Goal: Task Accomplishment & Management: Manage account settings

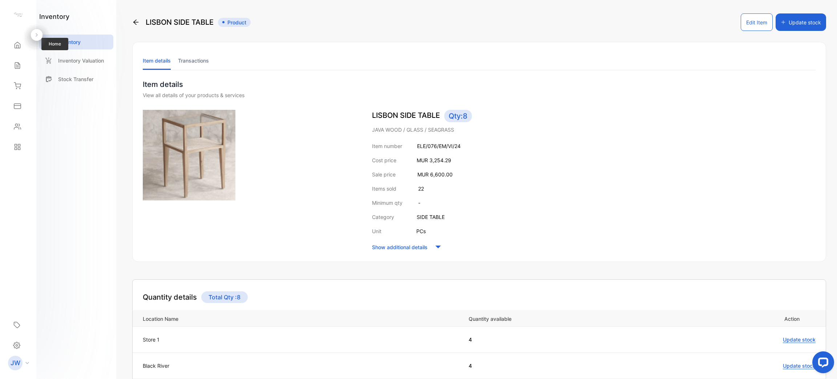
scroll to position [55, 0]
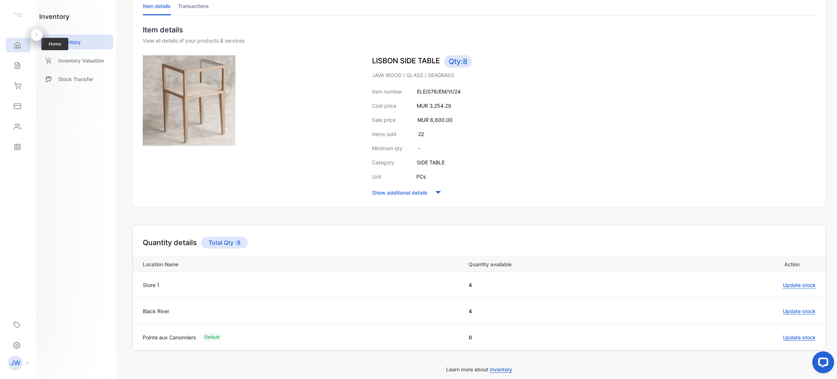
click at [17, 50] on div "Home" at bounding box center [18, 45] width 25 height 15
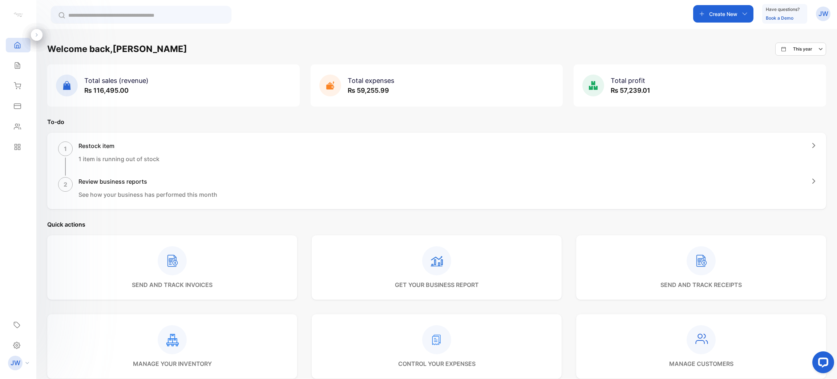
click at [380, 96] on div "Total expenses ₨ 59,255.99" at bounding box center [356, 86] width 75 height 22
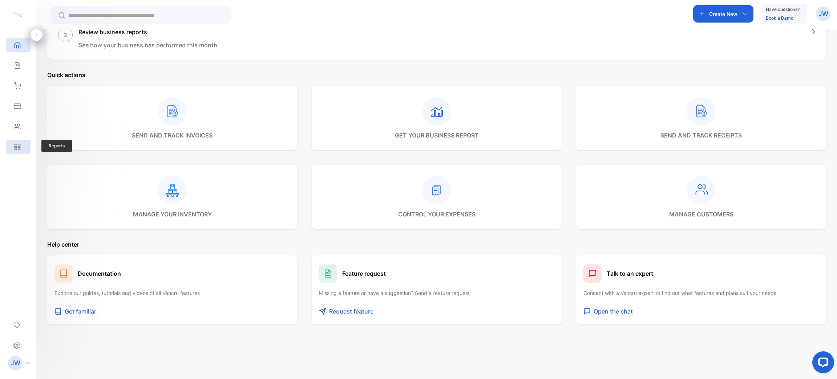
click at [16, 151] on div "Reports" at bounding box center [18, 147] width 25 height 15
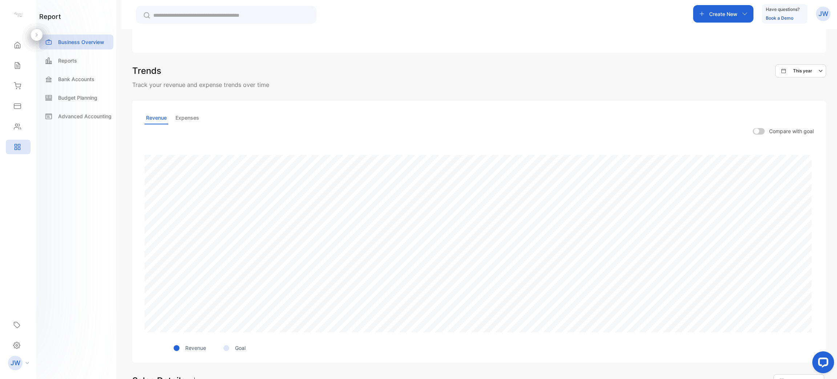
click at [75, 53] on link "Reports" at bounding box center [76, 60] width 74 height 15
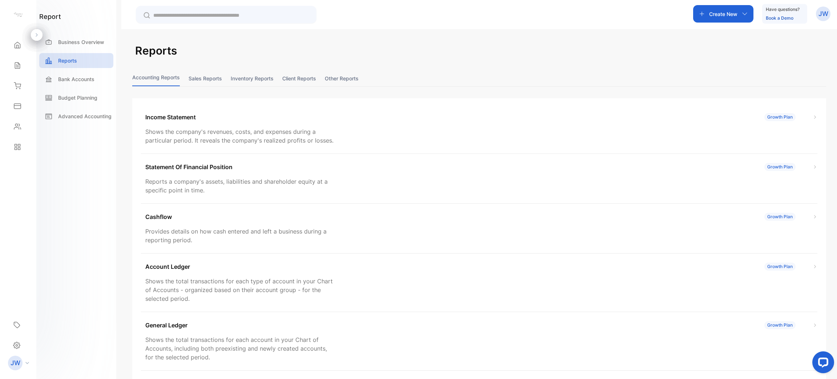
click at [193, 73] on button "Sales reports" at bounding box center [205, 79] width 33 height 16
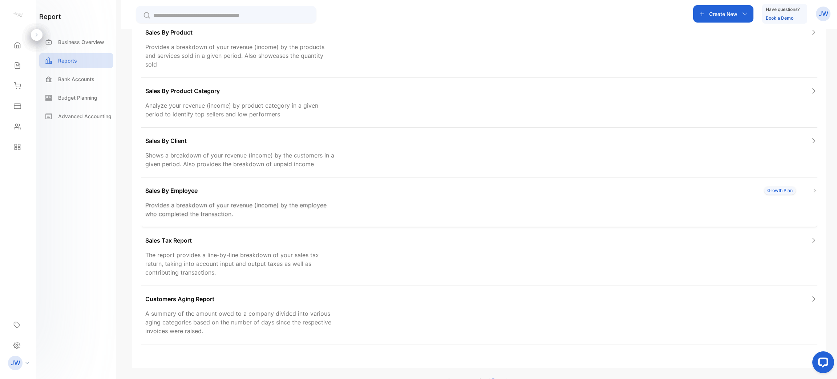
scroll to position [87, 0]
click at [340, 249] on div "Sales Tax Report The report provides a line-by-line breakdown of your sales tax…" at bounding box center [479, 254] width 677 height 59
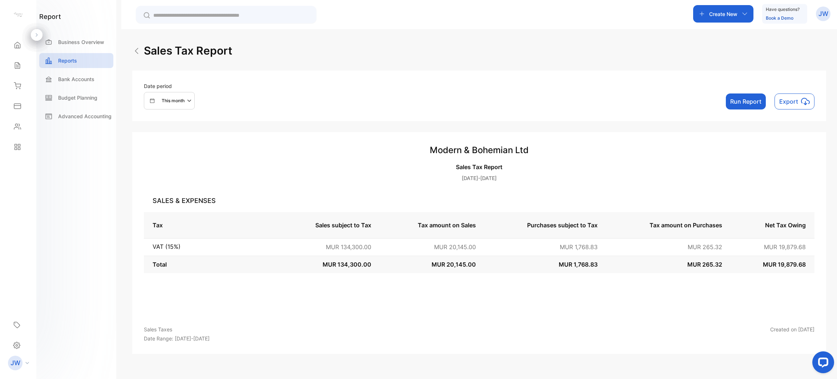
click at [745, 106] on button "Run Report" at bounding box center [746, 101] width 40 height 16
click at [89, 63] on div "Reports" at bounding box center [76, 60] width 74 height 15
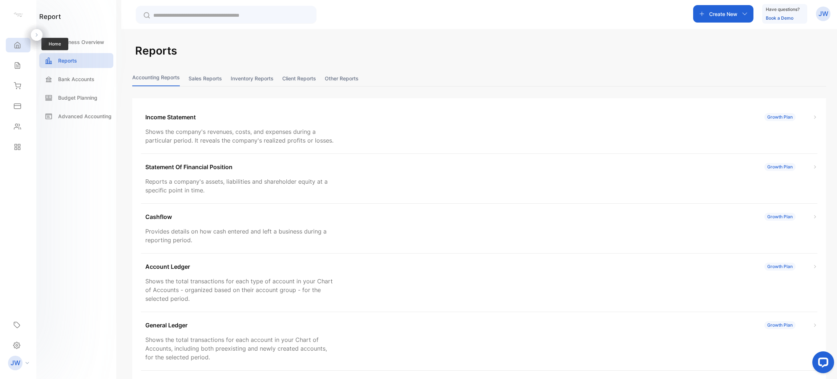
click at [20, 44] on icon at bounding box center [17, 44] width 7 height 7
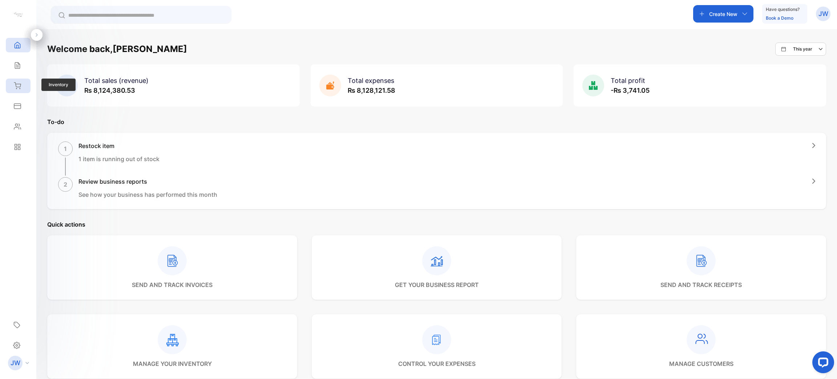
click at [23, 81] on div "Inventory" at bounding box center [18, 86] width 25 height 15
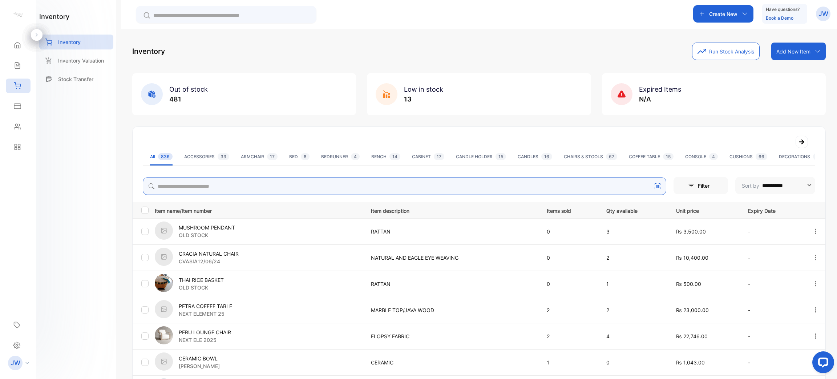
click at [335, 188] on input "search" at bounding box center [405, 185] width 524 height 17
click at [10, 66] on div "Sales" at bounding box center [18, 65] width 25 height 15
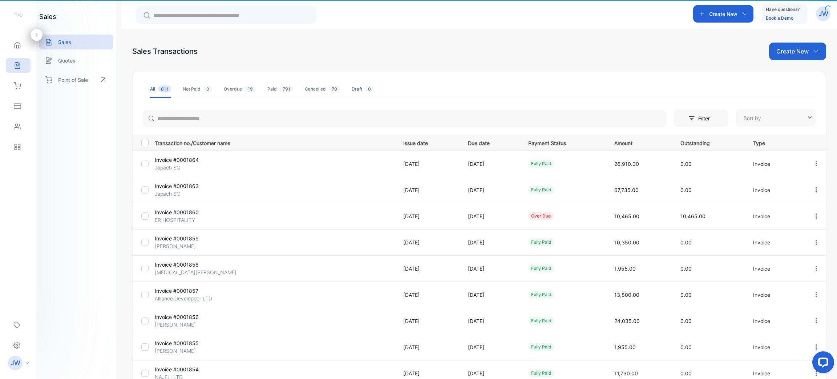
type input "**********"
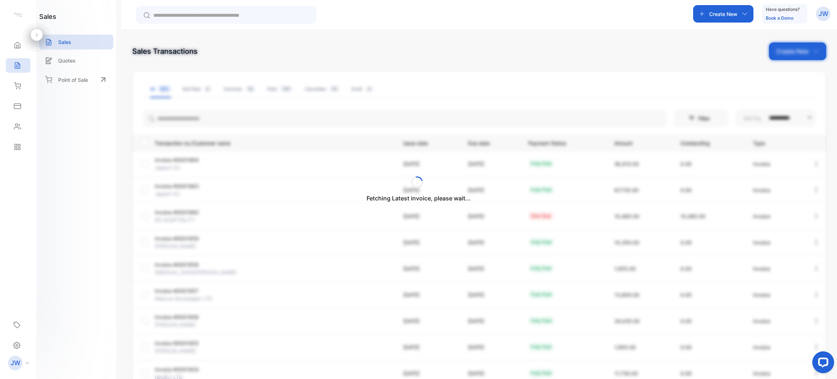
click at [286, 116] on div "Fetching Latest invoice, please wait..." at bounding box center [418, 189] width 837 height 379
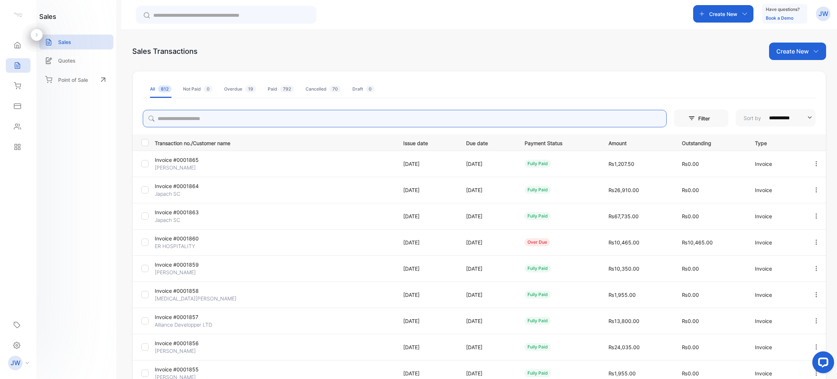
click at [300, 120] on input "search" at bounding box center [405, 118] width 524 height 17
type input "*****"
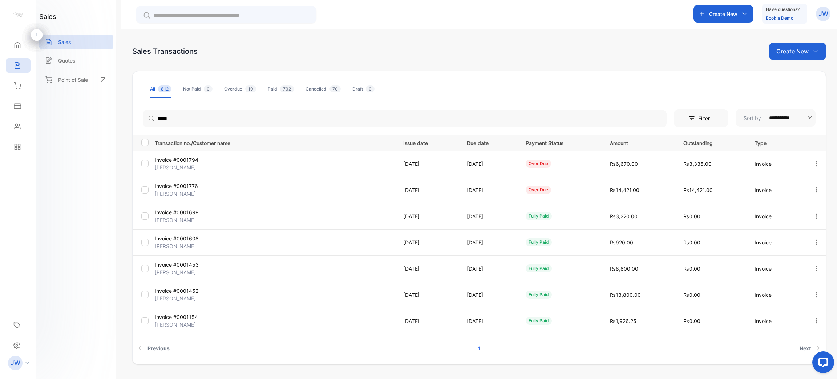
click at [199, 190] on p "[PERSON_NAME]" at bounding box center [195, 194] width 80 height 8
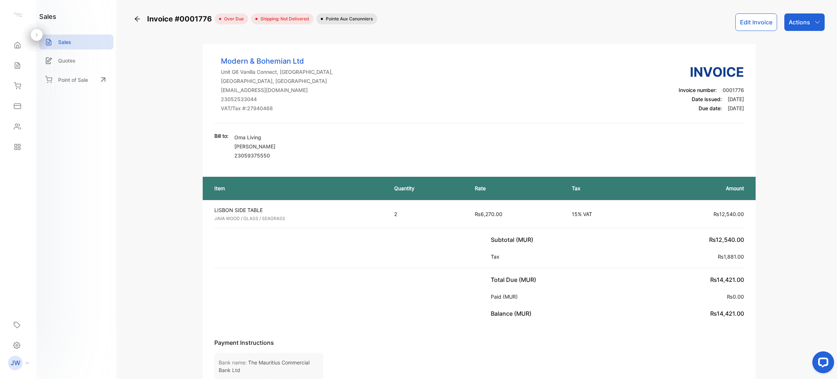
click at [800, 23] on p "Actions" at bounding box center [799, 22] width 21 height 9
click at [791, 41] on div "Record payment" at bounding box center [789, 46] width 72 height 15
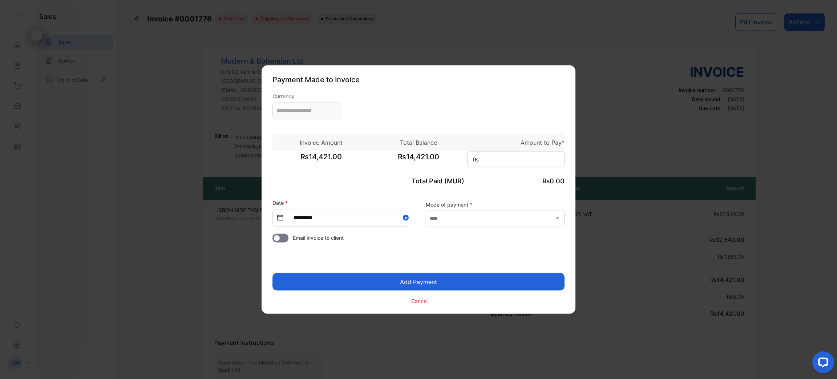
type input "**********"
click at [547, 156] on input at bounding box center [515, 159] width 97 height 16
type input "******"
click at [478, 222] on input "text" at bounding box center [495, 218] width 139 height 16
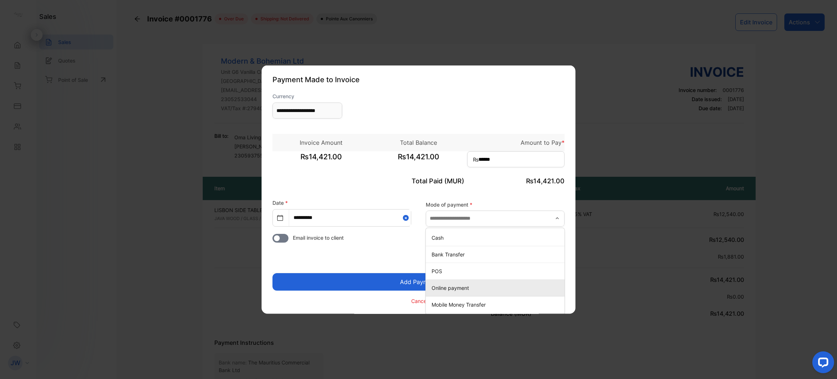
click at [453, 286] on p "Online payment" at bounding box center [497, 288] width 130 height 8
type input "**********"
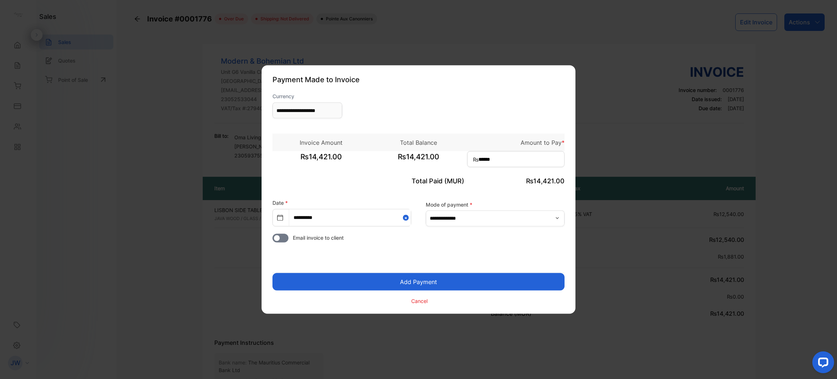
click at [427, 278] on button "Add Payment" at bounding box center [419, 281] width 292 height 17
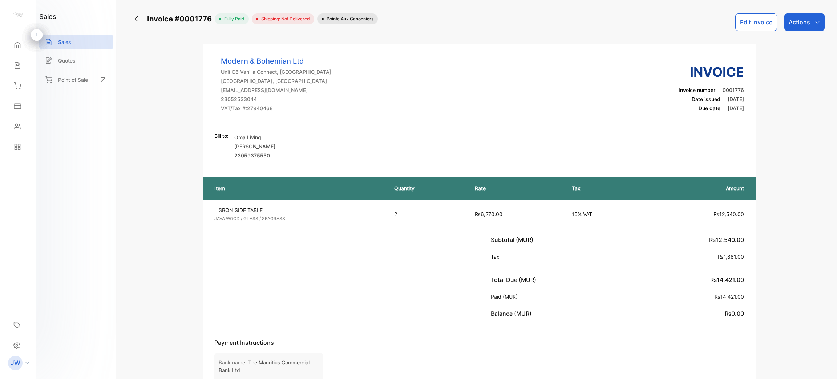
click at [807, 25] on p "Actions" at bounding box center [799, 22] width 21 height 9
click at [781, 182] on div "Download PDF" at bounding box center [789, 183] width 72 height 15
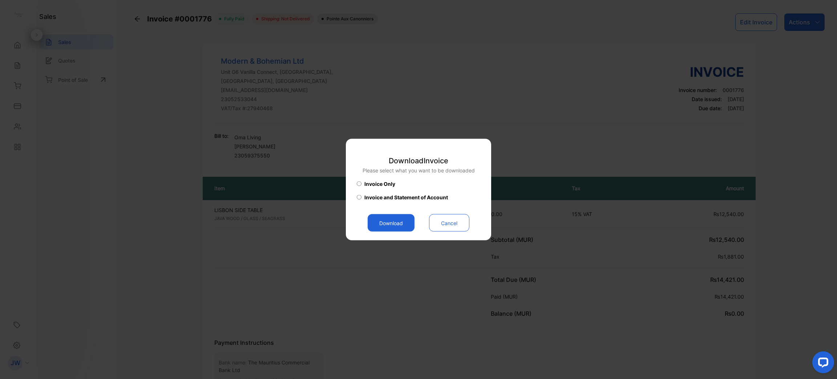
click at [399, 220] on button "Download" at bounding box center [391, 222] width 47 height 17
